Goal: Navigation & Orientation: Find specific page/section

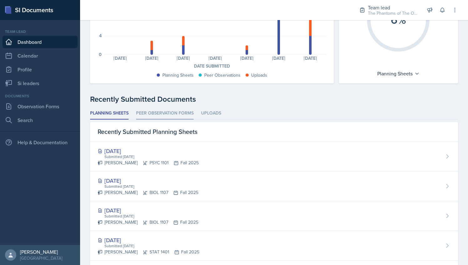
scroll to position [90, 0]
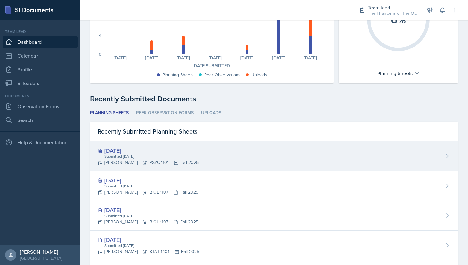
click at [160, 153] on div "[DATE]" at bounding box center [148, 150] width 101 height 8
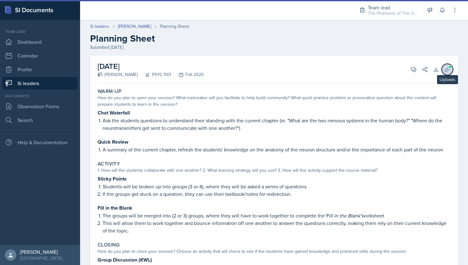
click at [442, 64] on button "Uploads" at bounding box center [447, 69] width 11 height 11
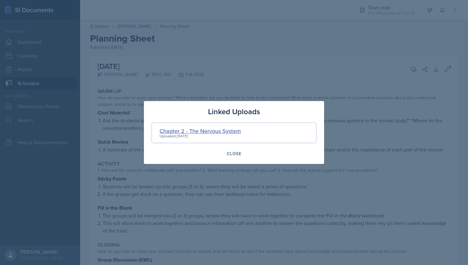
click at [187, 132] on div "Chapter 2 - The Nervous System" at bounding box center [200, 131] width 81 height 8
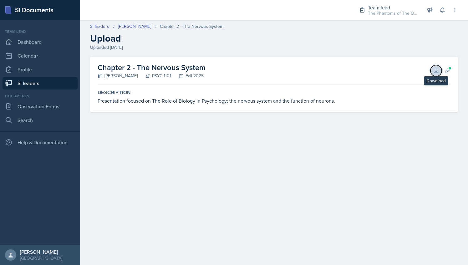
click at [439, 69] on icon at bounding box center [436, 71] width 6 height 6
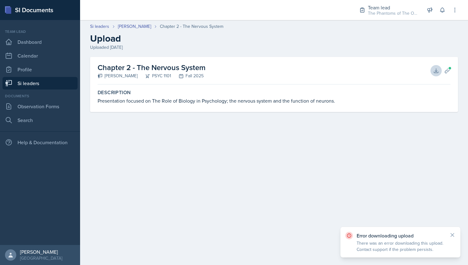
click at [456, 237] on div "Error downloading upload There was an error downloading this upload. Contact su…" at bounding box center [400, 242] width 120 height 31
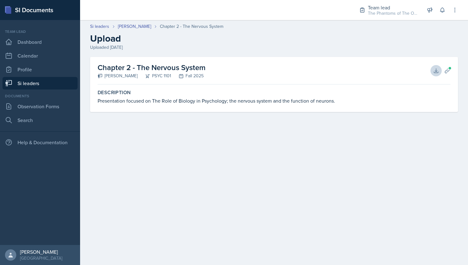
click at [452, 235] on main "Si leaders [PERSON_NAME] Chapter 2 - The Nervous System Upload Uploaded [DATE] …" at bounding box center [274, 142] width 388 height 245
click at [448, 68] on span at bounding box center [450, 68] width 4 height 4
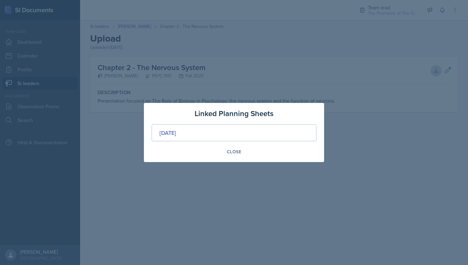
click at [231, 157] on div "Linked Planning Sheets [DATE] Close" at bounding box center [234, 132] width 180 height 59
click at [234, 152] on div "Close" at bounding box center [234, 151] width 14 height 5
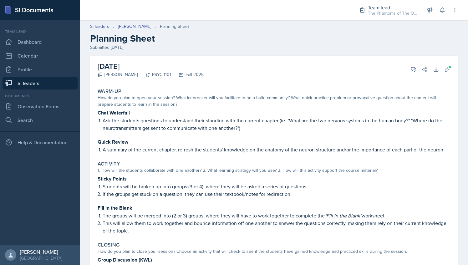
click at [44, 79] on link "Si leaders" at bounding box center [40, 83] width 75 height 13
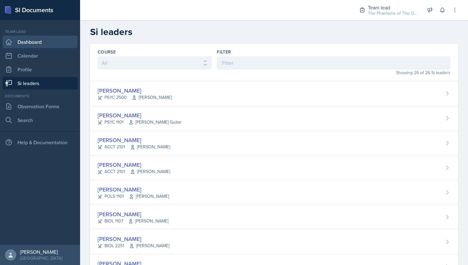
click at [42, 42] on link "Dashboard" at bounding box center [40, 42] width 75 height 13
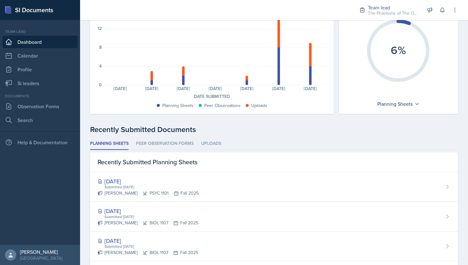
scroll to position [62, 0]
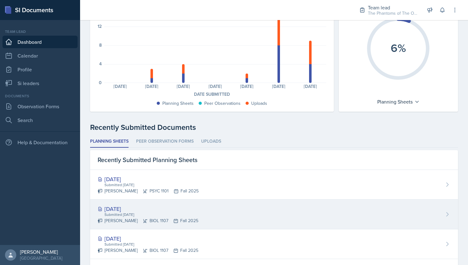
click at [150, 220] on div "[PERSON_NAME] BIOL 1107 Fall 2025" at bounding box center [148, 220] width 101 height 7
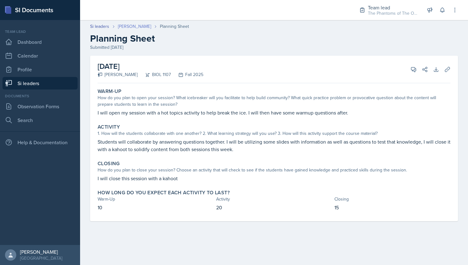
click at [126, 28] on link "[PERSON_NAME]" at bounding box center [134, 26] width 33 height 7
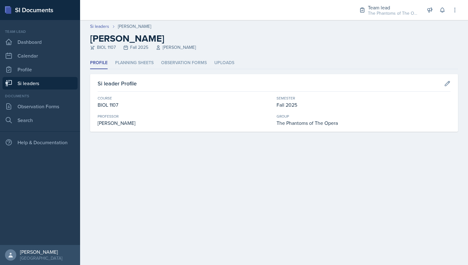
click at [53, 87] on link "Si leaders" at bounding box center [40, 83] width 75 height 13
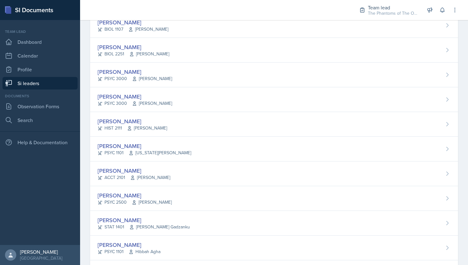
scroll to position [196, 0]
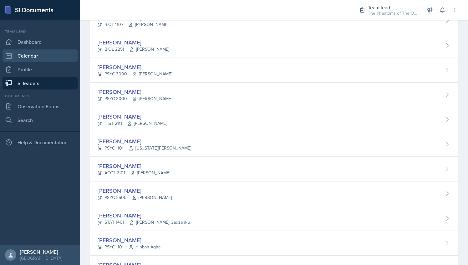
click at [34, 51] on link "Calendar" at bounding box center [40, 55] width 75 height 13
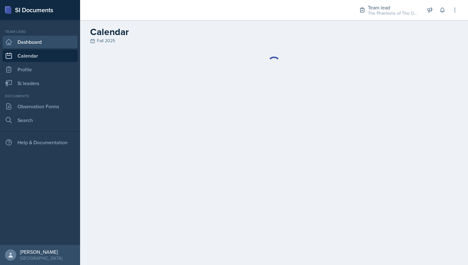
click at [38, 45] on link "Dashboard" at bounding box center [40, 42] width 75 height 13
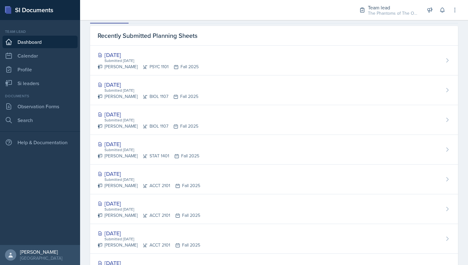
scroll to position [187, 0]
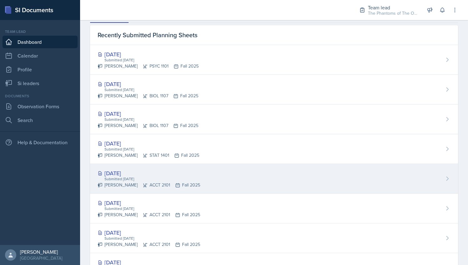
click at [168, 180] on div "Submitted [DATE]" at bounding box center [152, 179] width 96 height 6
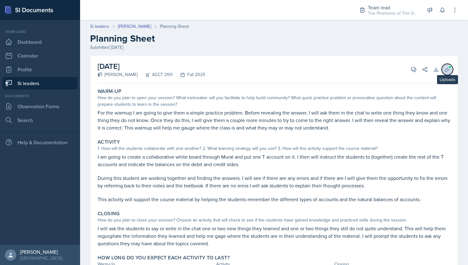
click at [445, 67] on icon at bounding box center [447, 69] width 5 height 5
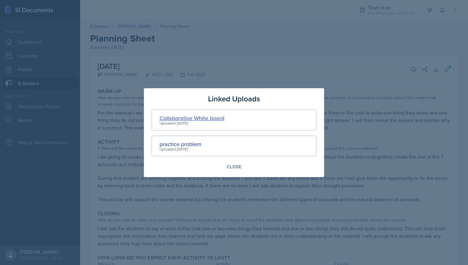
click at [205, 118] on div "Collaborative White board" at bounding box center [192, 118] width 65 height 8
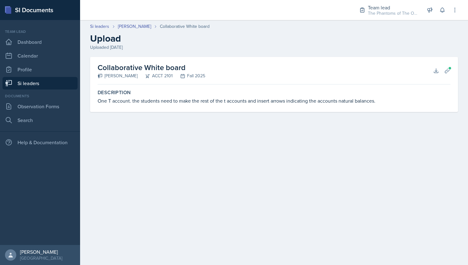
click at [430, 74] on div "Collaborative White board [PERSON_NAME] ACCT 2101 Fall 2025 Download Planning S…" at bounding box center [274, 71] width 353 height 28
click at [434, 69] on icon at bounding box center [436, 71] width 6 height 6
click at [443, 46] on div "Uploaded [DATE]" at bounding box center [274, 47] width 368 height 7
click at [138, 23] on header "Si leaders [PERSON_NAME] Collaborative White board Upload Uploaded [DATE]" at bounding box center [274, 37] width 388 height 40
click at [140, 28] on link "[PERSON_NAME]" at bounding box center [134, 26] width 33 height 7
